Goal: Task Accomplishment & Management: Use online tool/utility

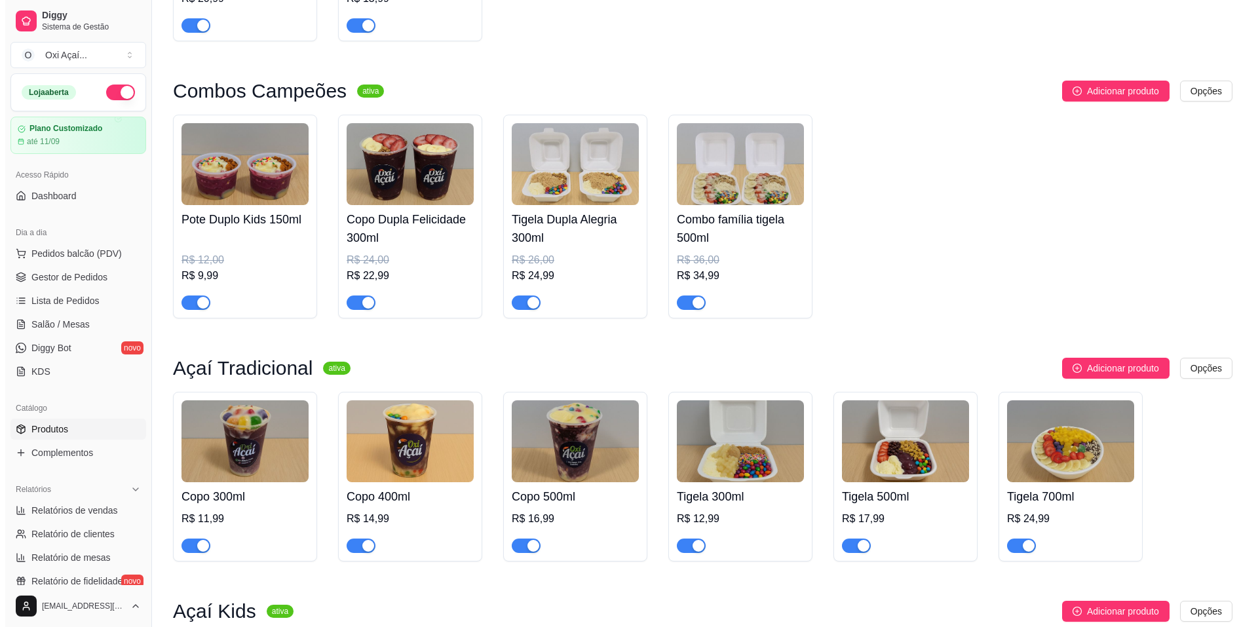
scroll to position [566, 0]
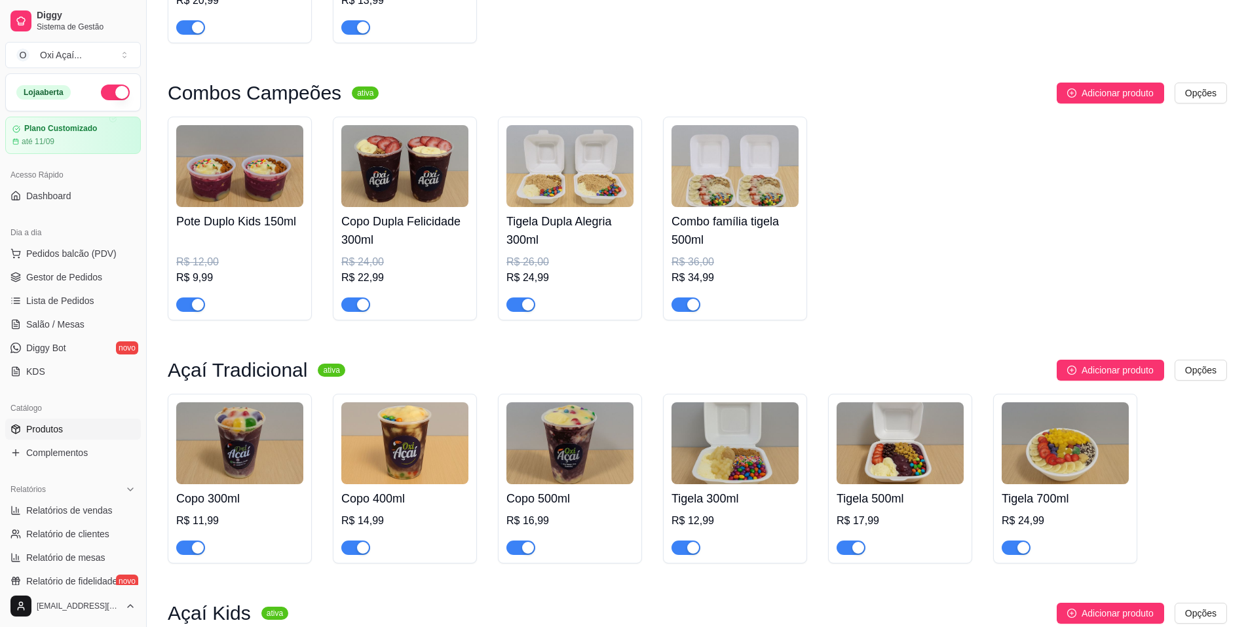
click at [769, 233] on h4 "Combo família tigela 500ml" at bounding box center [735, 230] width 127 height 37
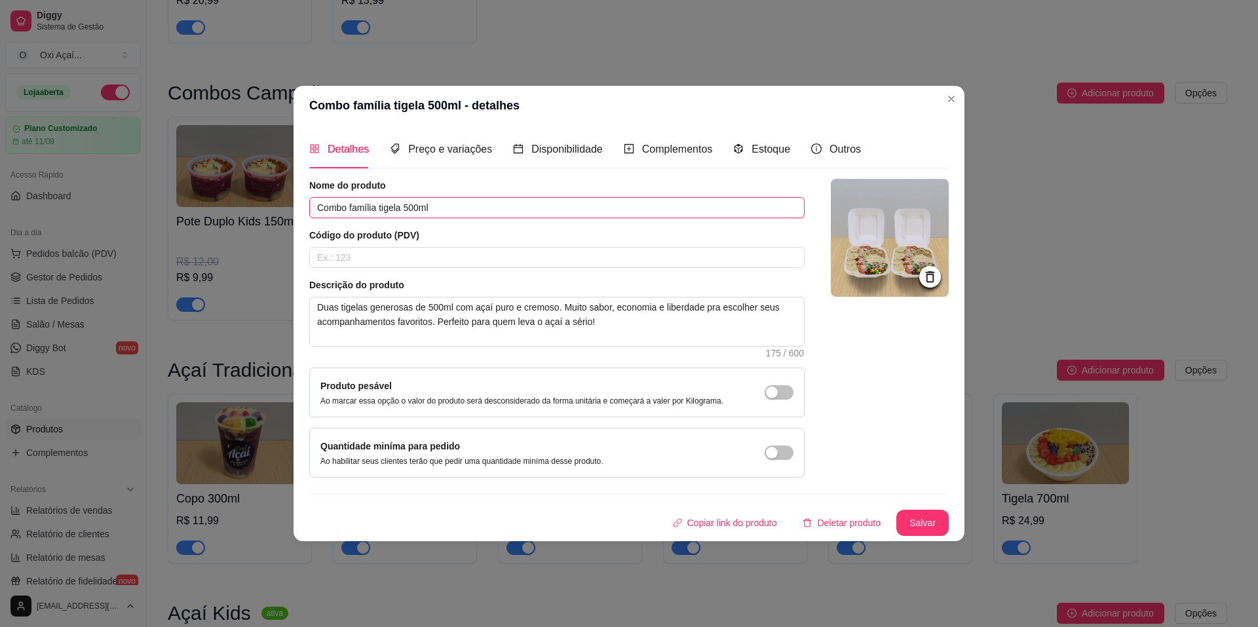
click at [316, 203] on input "Combo família tigela 500ml" at bounding box center [556, 207] width 495 height 21
type input "Combo família tigela 500ml"
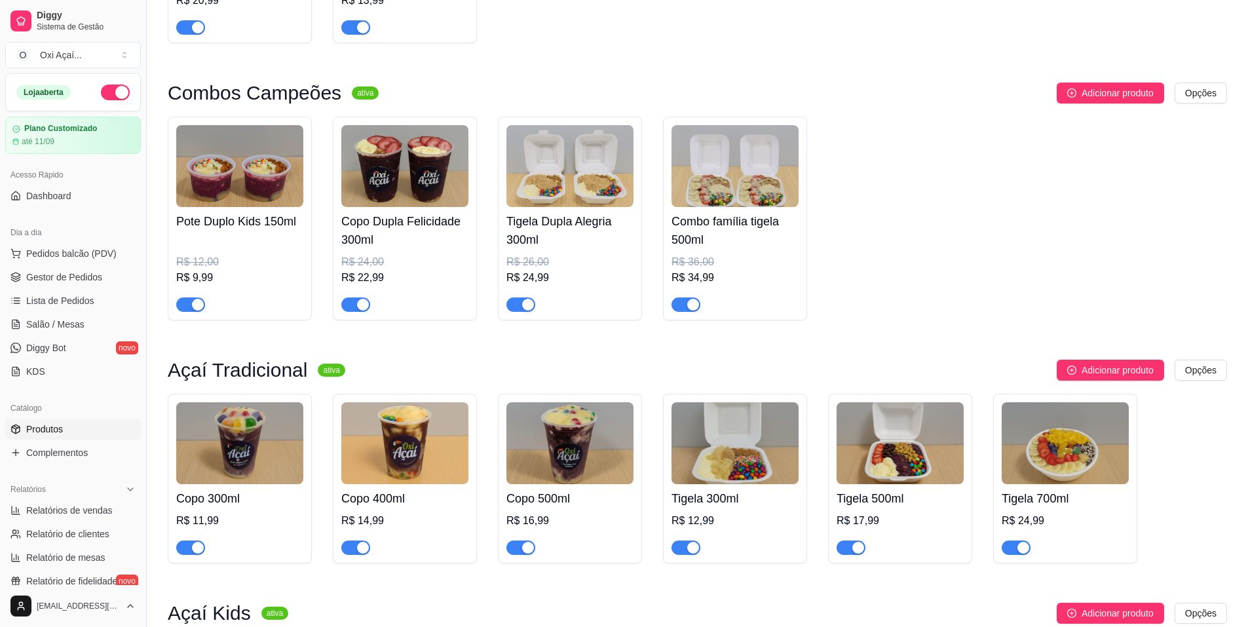
click at [719, 234] on h4 "Combo família tigela 500ml" at bounding box center [735, 230] width 127 height 37
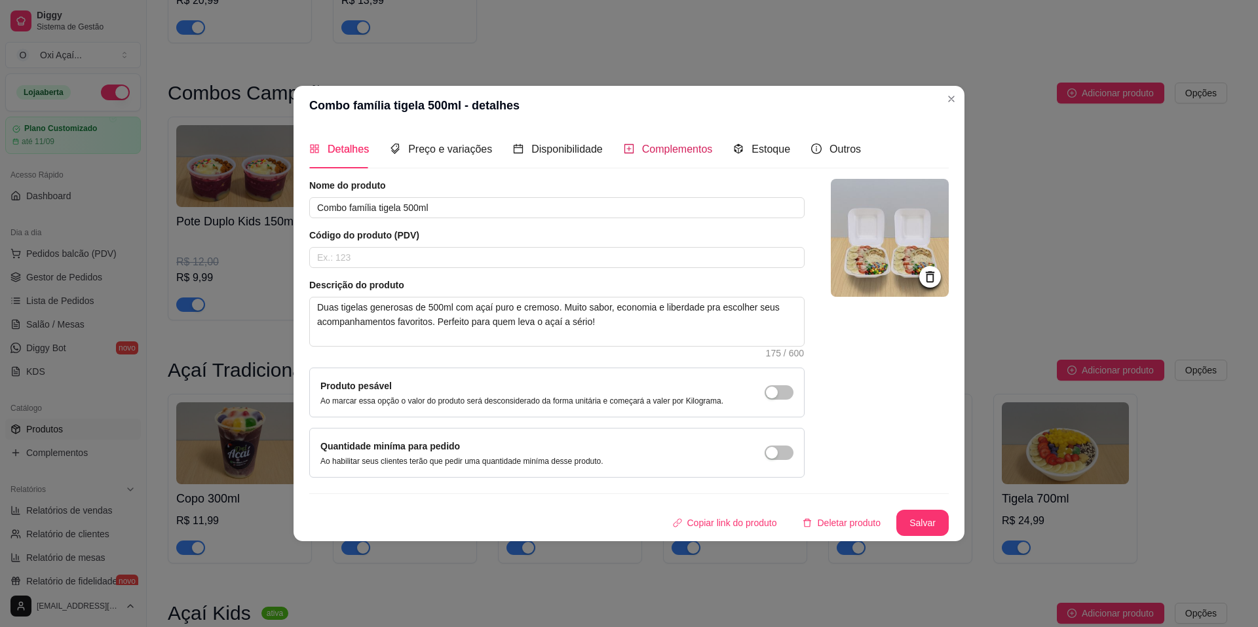
click at [674, 149] on span "Complementos" at bounding box center [677, 148] width 71 height 11
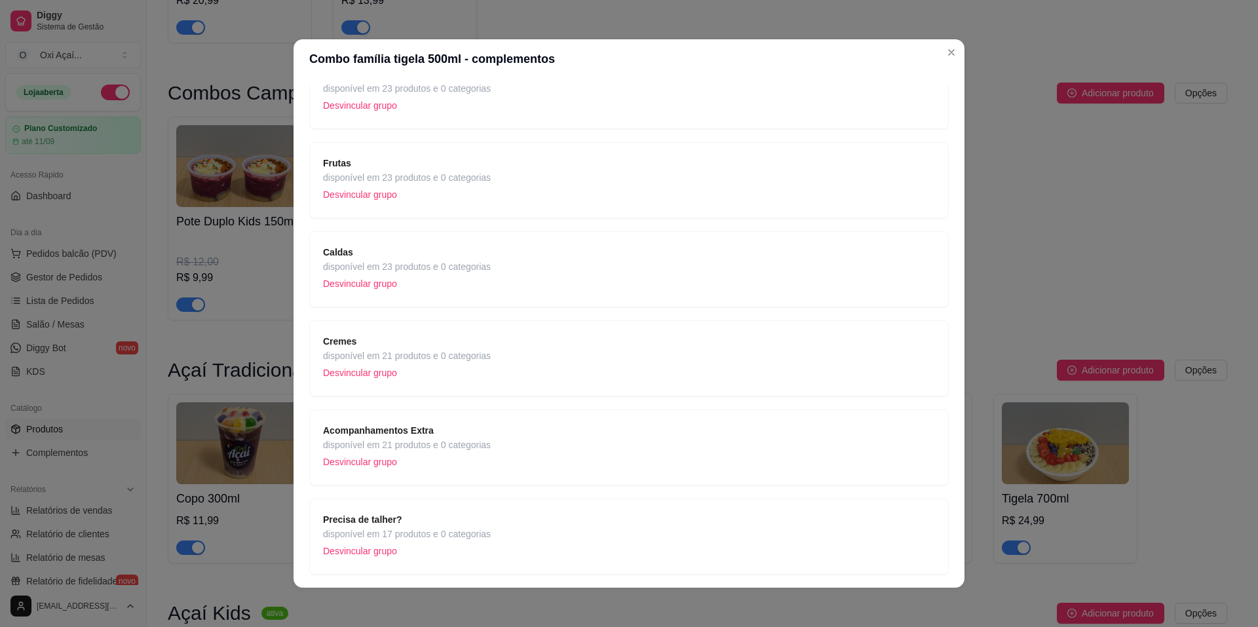
scroll to position [164, 0]
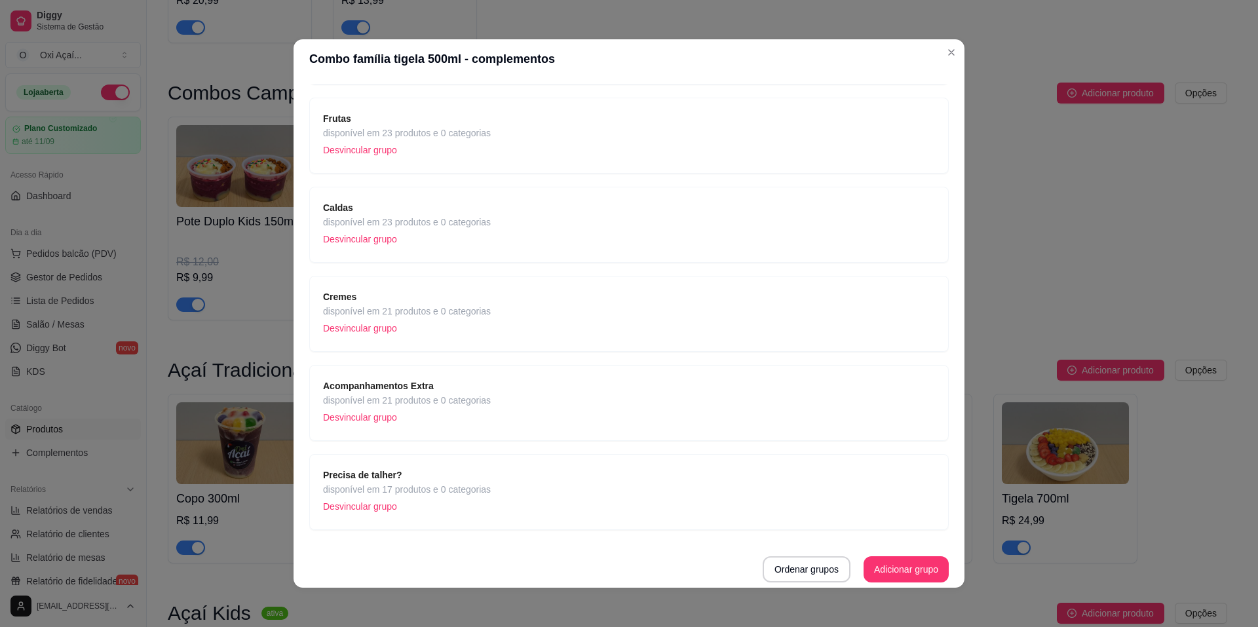
click at [549, 214] on div "Caldas disponível em 23 produtos e 0 categorias Desvincular grupo" at bounding box center [629, 225] width 612 height 48
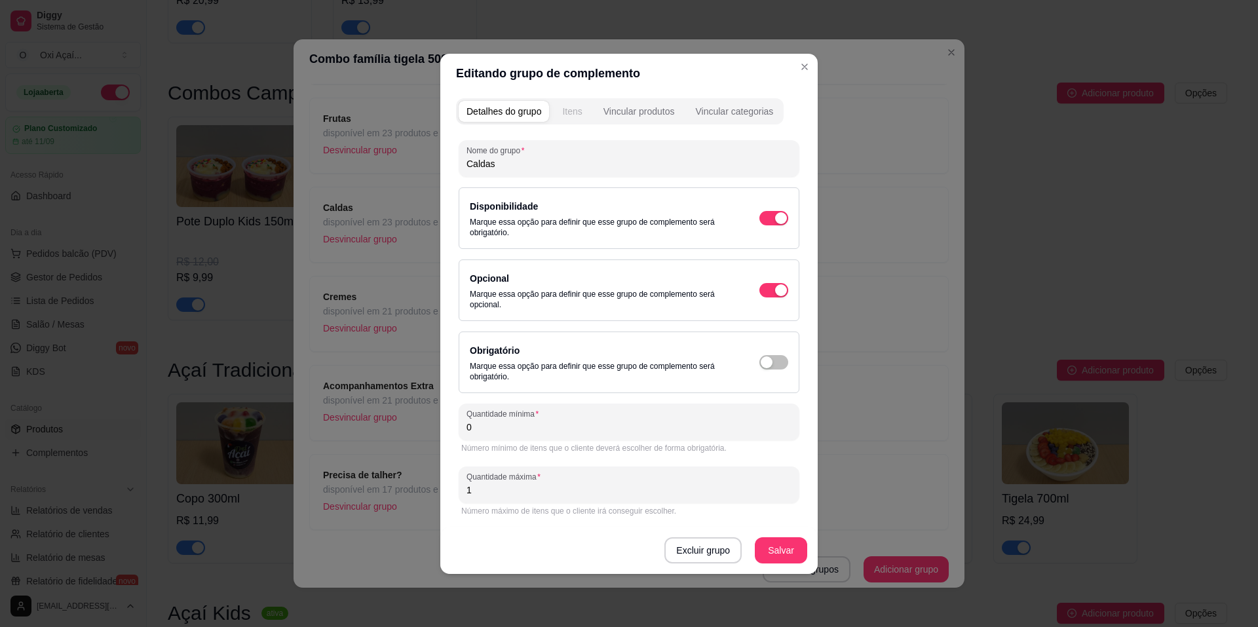
click at [567, 113] on div "Itens" at bounding box center [572, 111] width 20 height 13
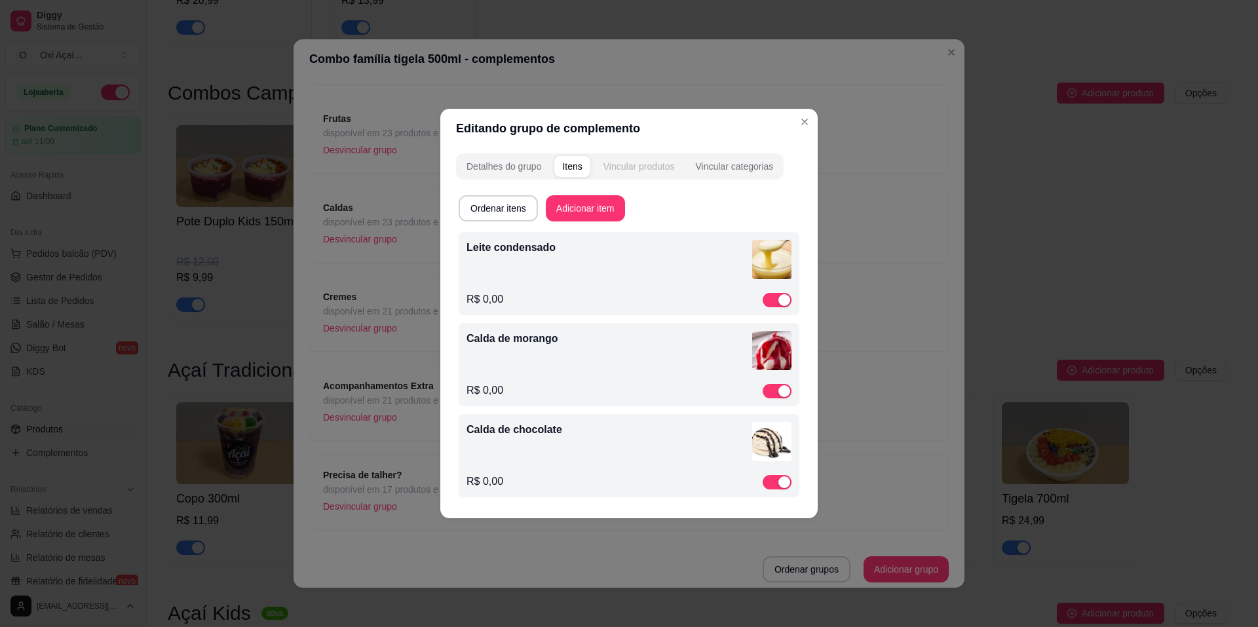
click at [644, 163] on div "Vincular produtos" at bounding box center [638, 166] width 71 height 13
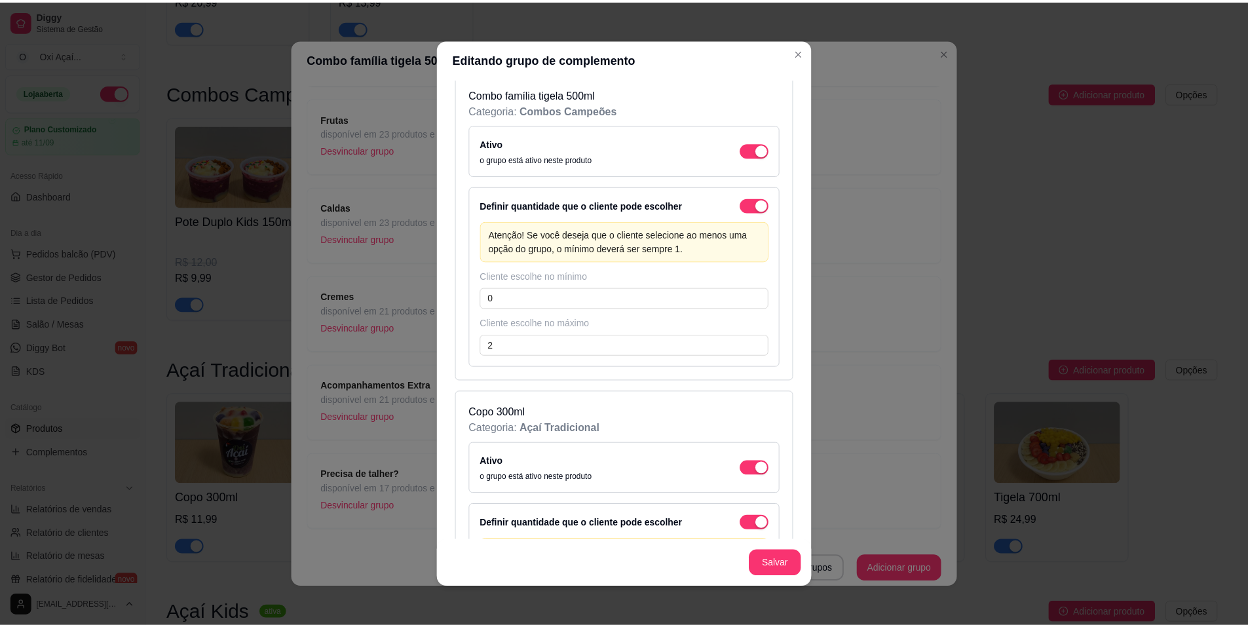
scroll to position [2228, 0]
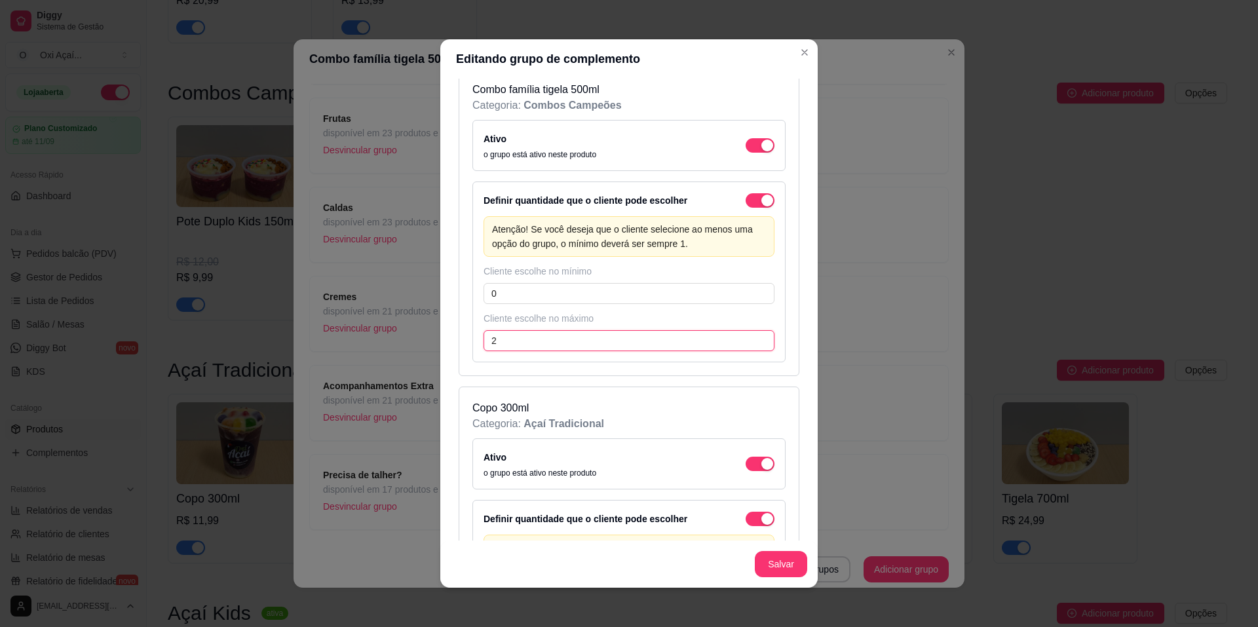
click at [510, 342] on input "2" at bounding box center [629, 340] width 291 height 21
type input "1"
click at [779, 560] on button "Salvar" at bounding box center [781, 565] width 51 height 26
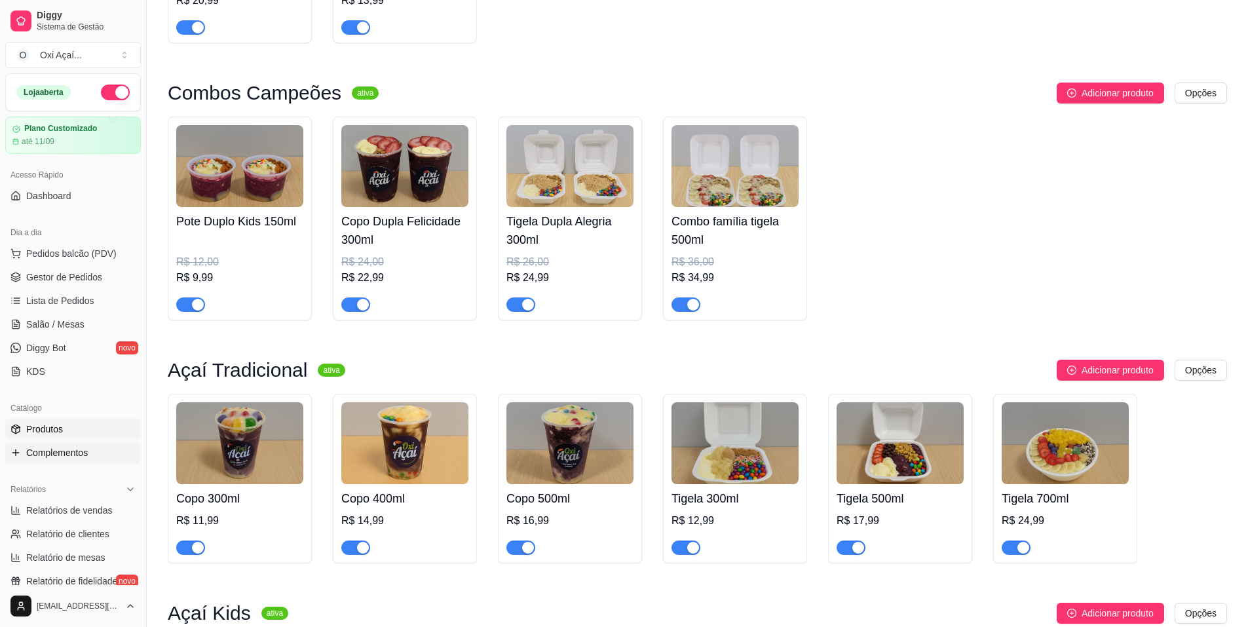
click at [74, 453] on span "Complementos" at bounding box center [57, 452] width 62 height 13
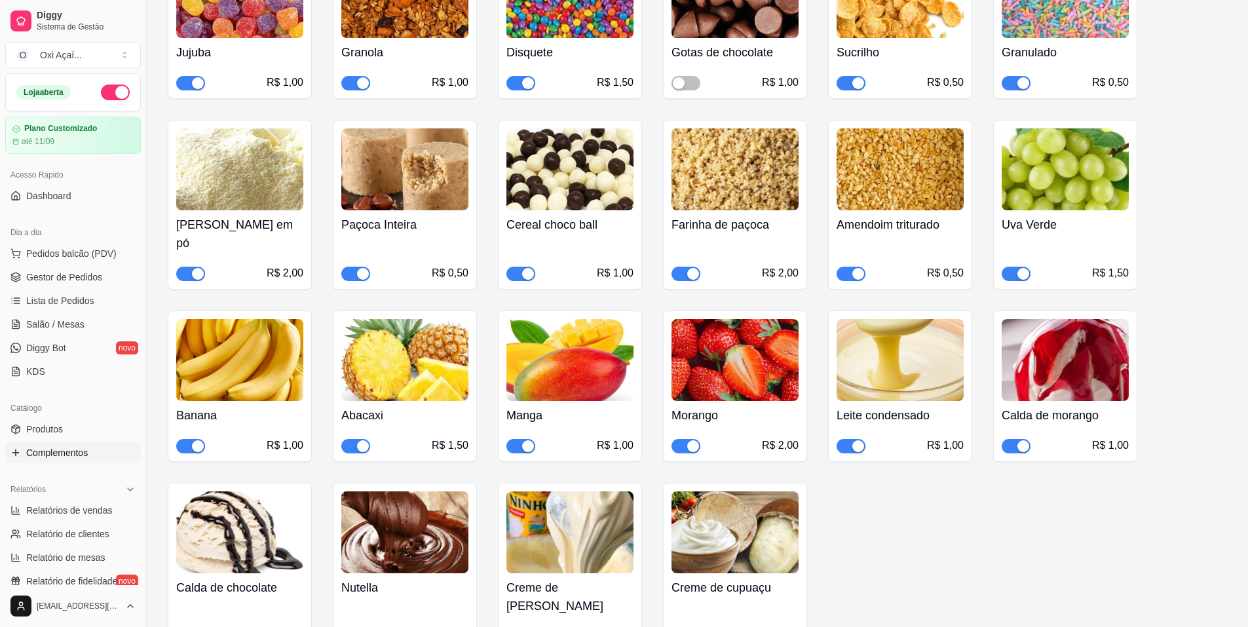
scroll to position [1442, 0]
click at [66, 278] on span "Gestor de Pedidos" at bounding box center [64, 277] width 76 height 13
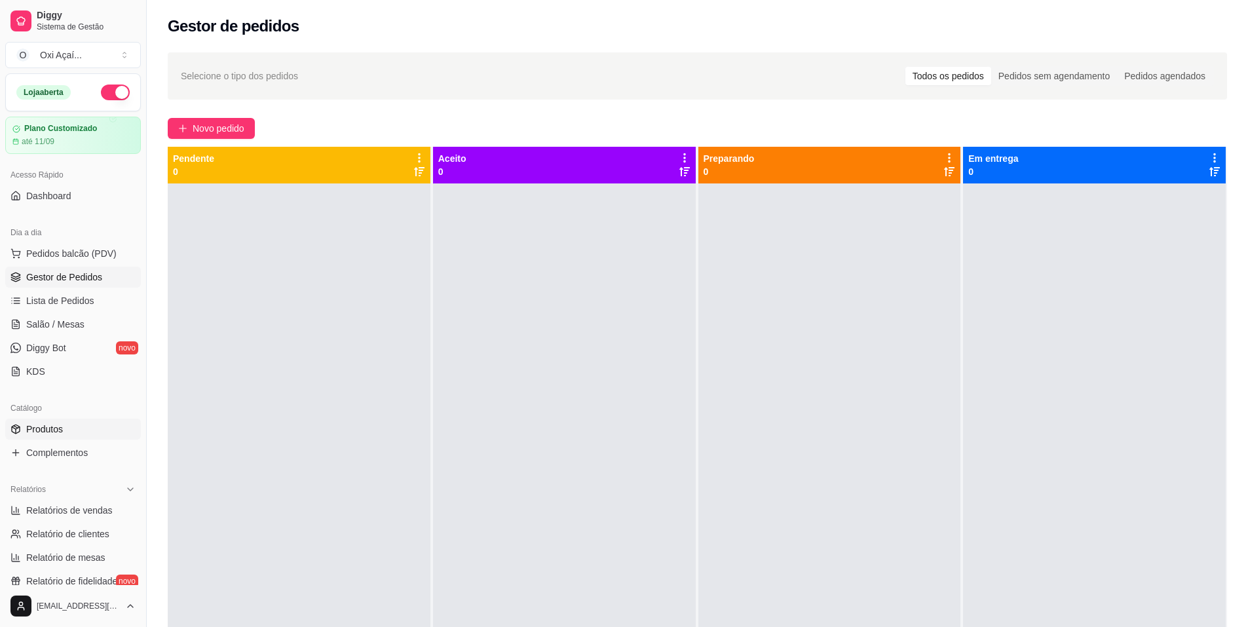
click at [40, 432] on span "Produtos" at bounding box center [44, 429] width 37 height 13
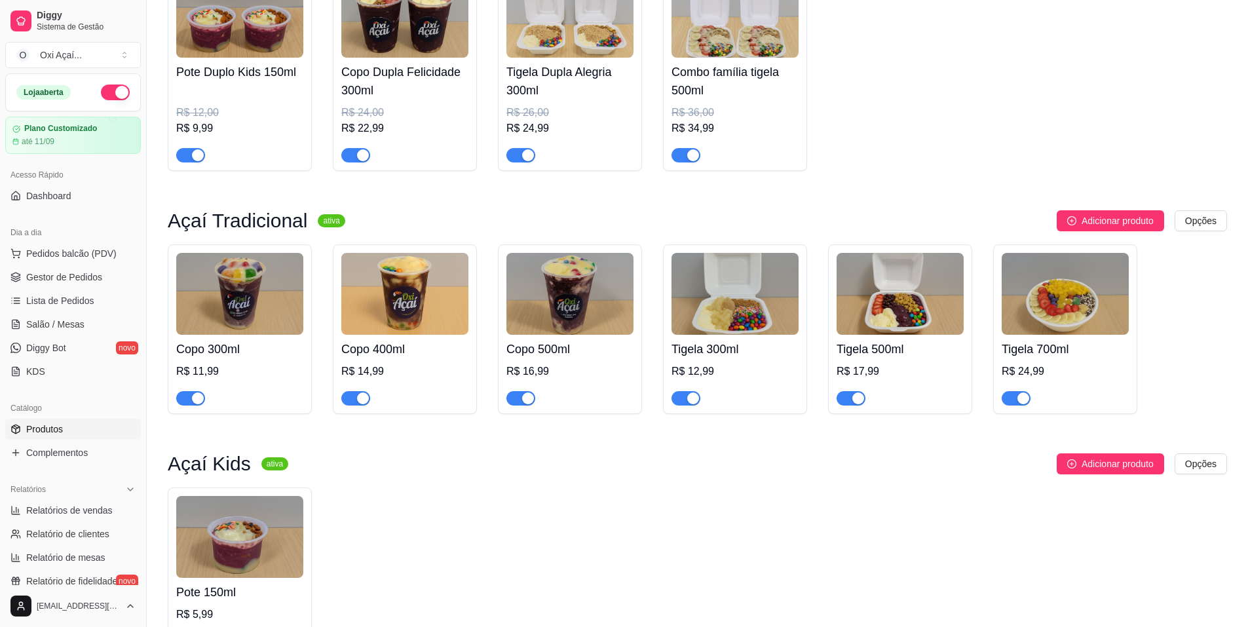
scroll to position [721, 0]
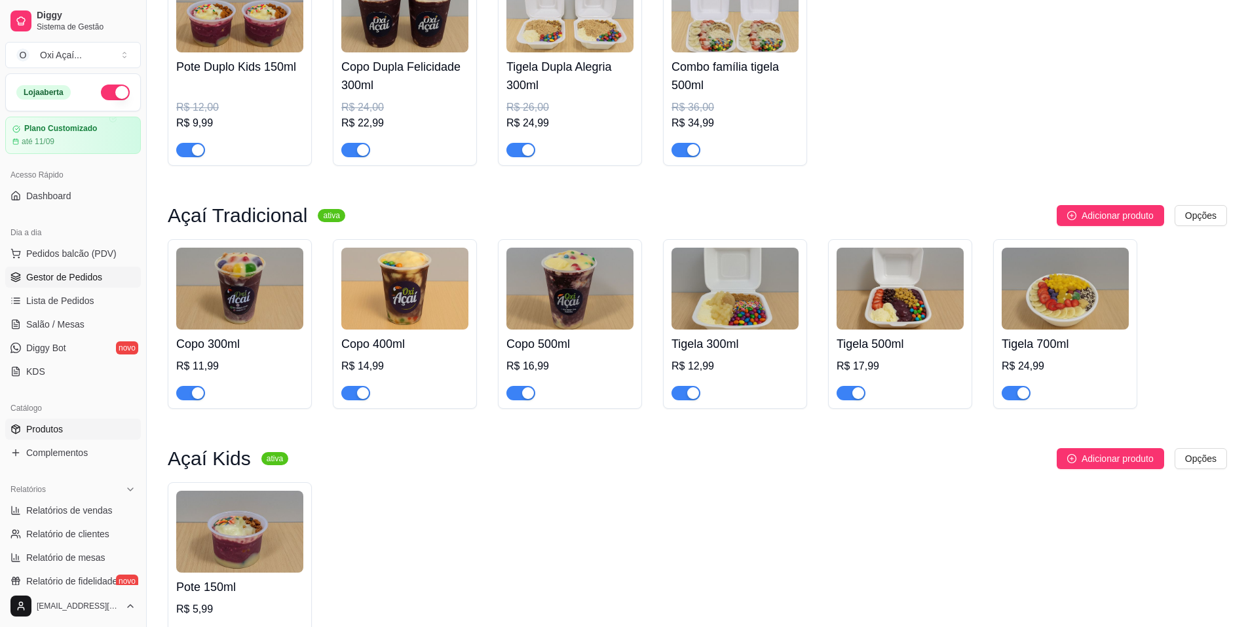
click at [54, 273] on span "Gestor de Pedidos" at bounding box center [64, 277] width 76 height 13
